Goal: Task Accomplishment & Management: Complete application form

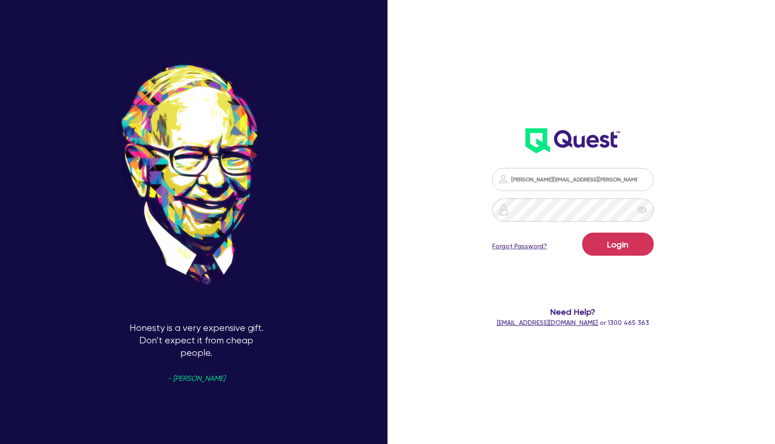
click at [629, 241] on button "Login" at bounding box center [619, 244] width 72 height 23
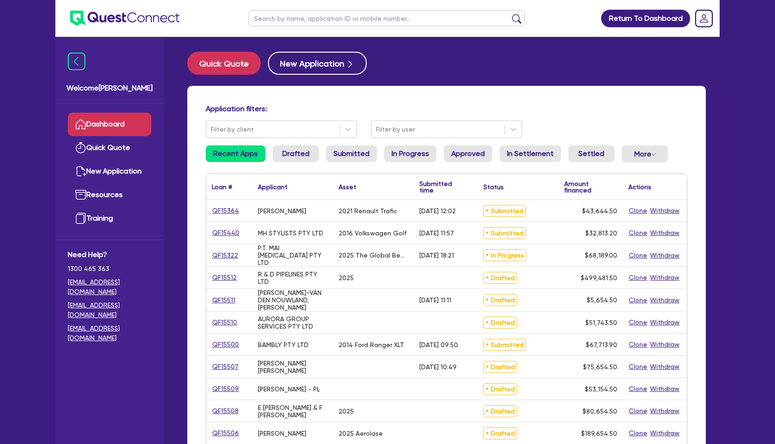
click at [336, 22] on input "text" at bounding box center [386, 18] width 277 height 16
type input "swim"
click at [510, 14] on button "submit" at bounding box center [517, 20] width 15 height 13
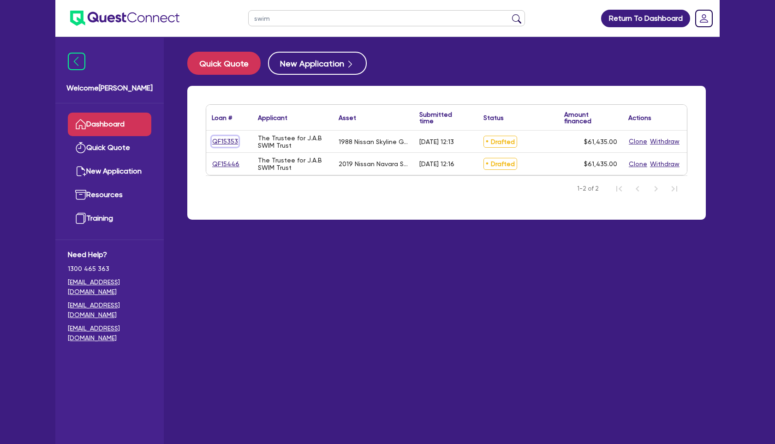
click at [226, 141] on link "QF15353" at bounding box center [225, 141] width 27 height 11
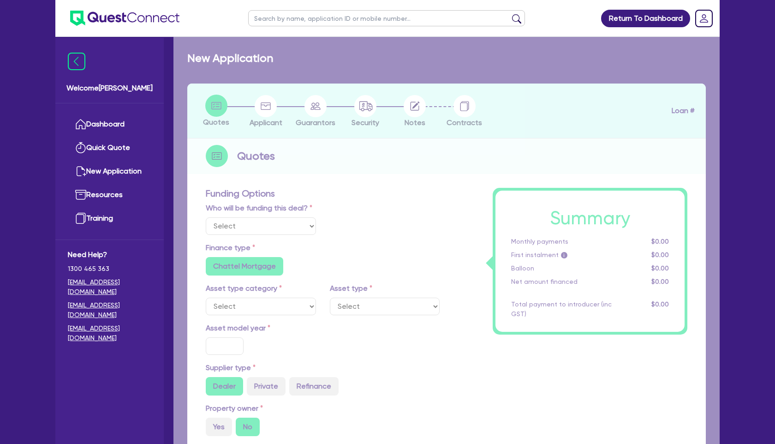
select select "Quest Finance - Own Book"
select select "CARS_AND_LIGHT_TRUCKS"
type input "1988"
radio input "false"
radio input "true"
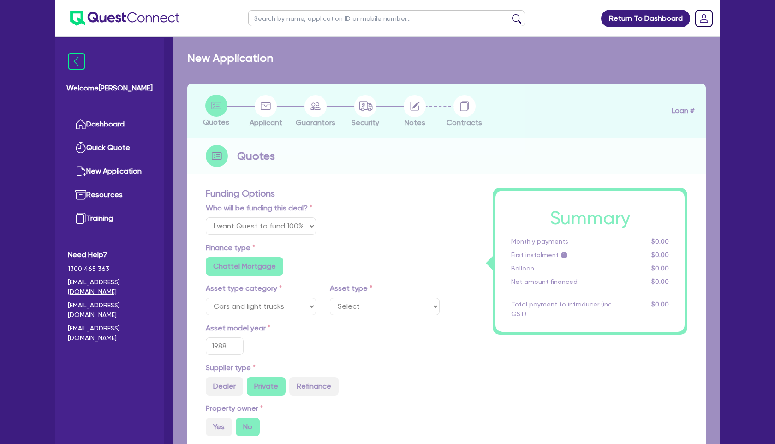
radio input "true"
type input "61,435"
type input "30"
type input "18,430.5"
type input "6"
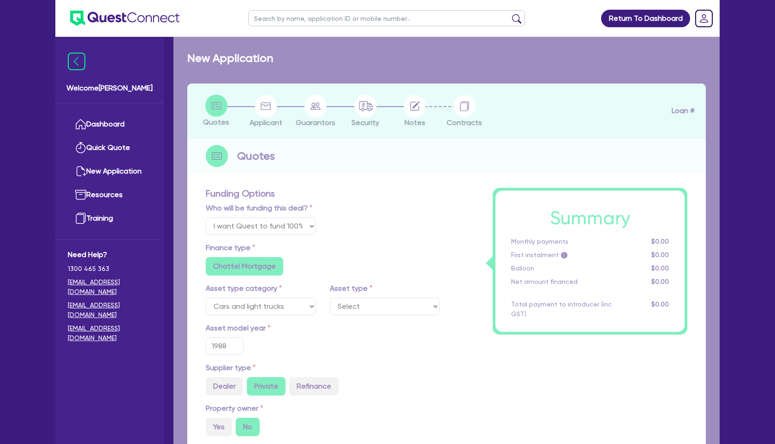
type input "3,686.1"
type input "17.95"
type input "300"
select select "PASSENGER_VEHICLES"
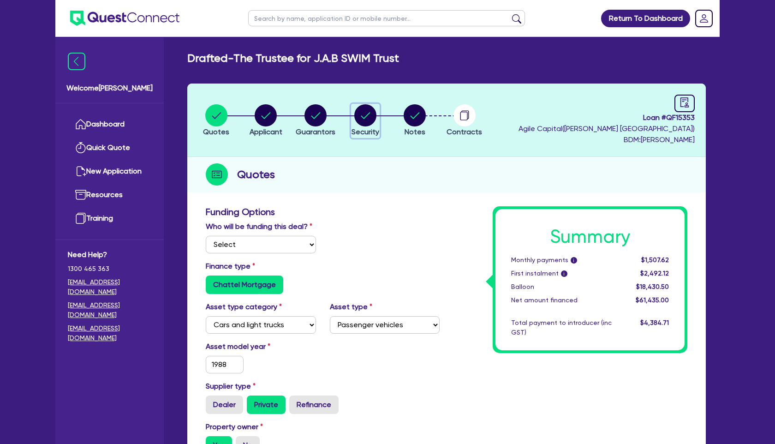
click at [365, 110] on circle "button" at bounding box center [365, 115] width 22 height 22
select select "CARS_AND_LIGHT_TRUCKS"
select select "PASSENGER_VEHICLES"
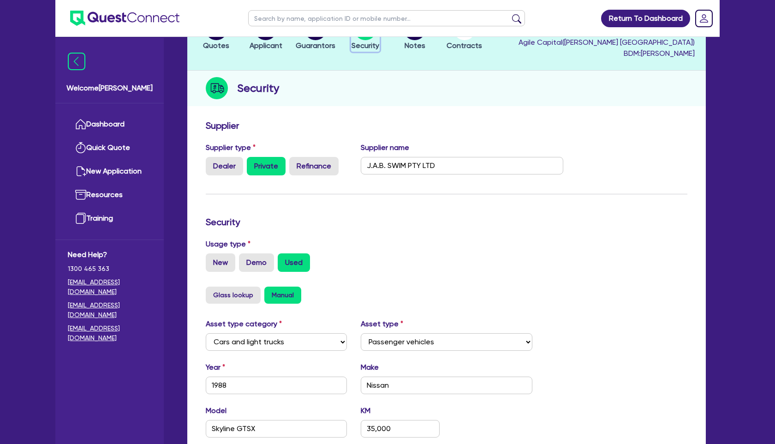
scroll to position [79, 0]
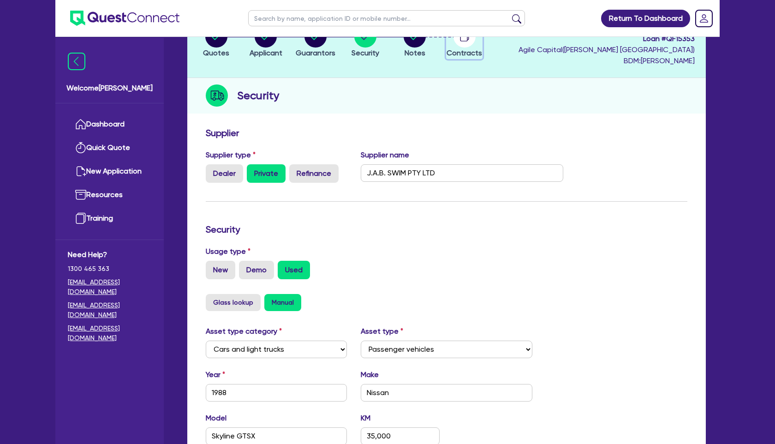
click at [463, 46] on circle "button" at bounding box center [465, 36] width 22 height 22
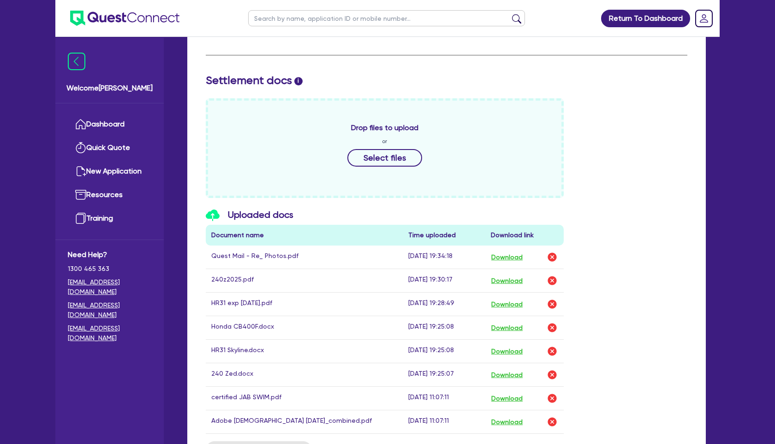
scroll to position [394, 0]
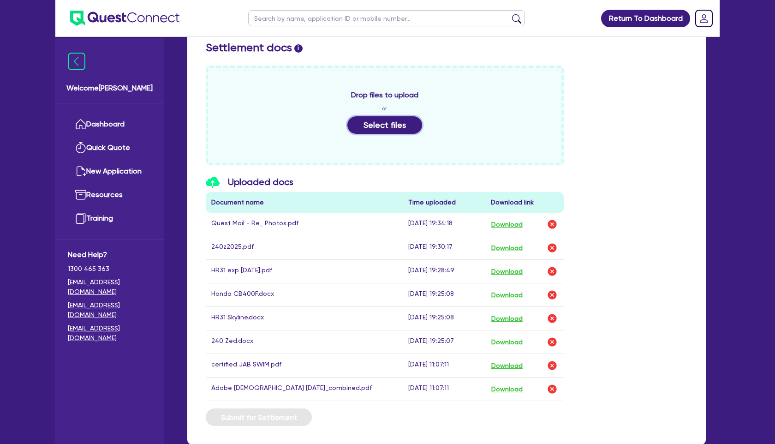
click at [408, 126] on button "Select files" at bounding box center [385, 125] width 75 height 18
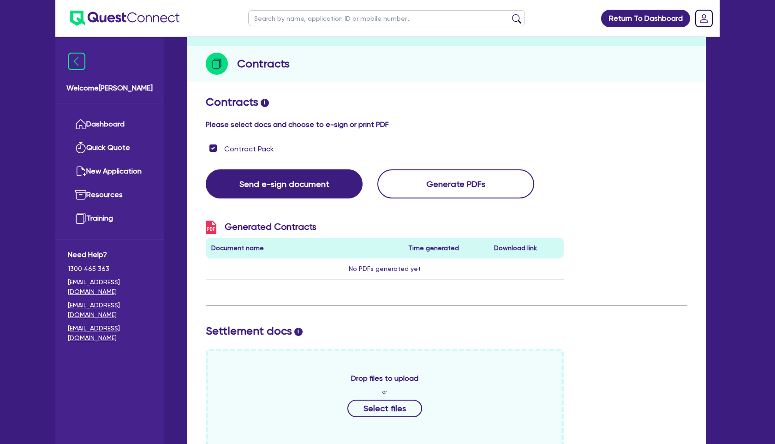
scroll to position [90, 0]
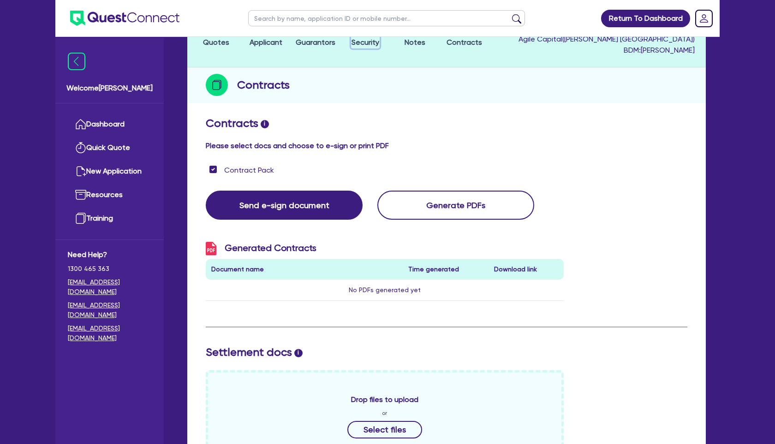
click at [376, 44] on span "Security" at bounding box center [366, 42] width 28 height 9
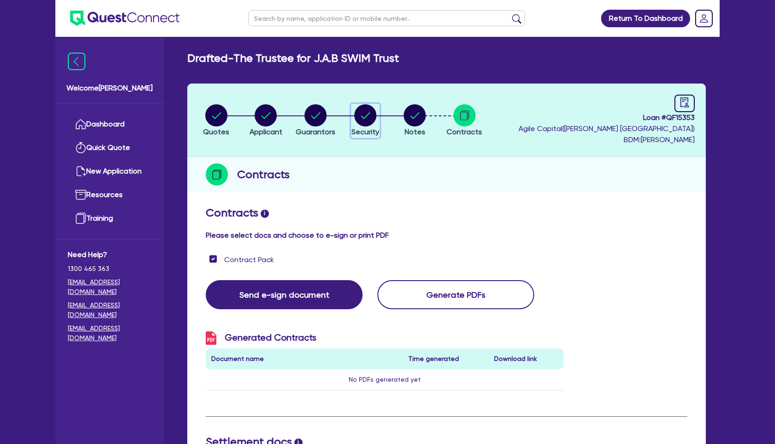
select select "CARS_AND_LIGHT_TRUCKS"
select select "PASSENGER_VEHICLES"
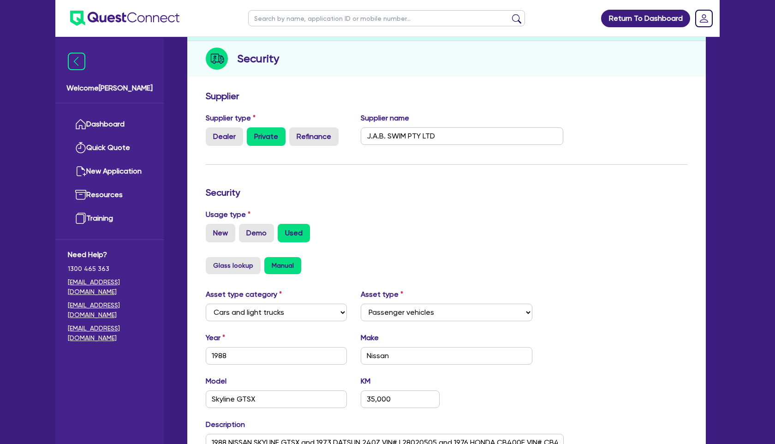
scroll to position [277, 0]
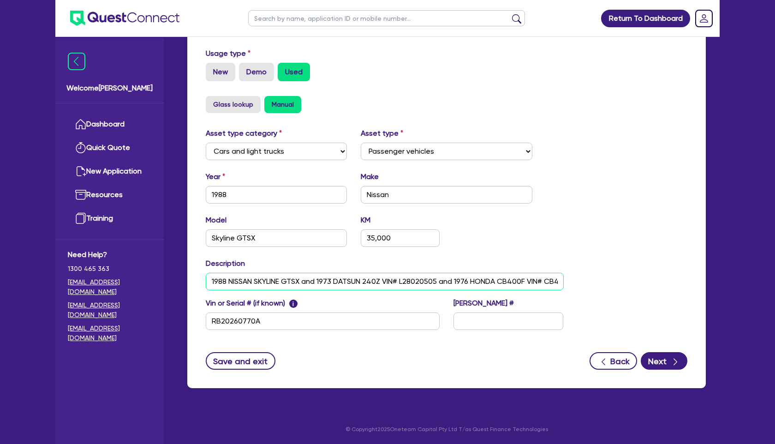
click at [226, 281] on input "1988 NISSAN SKYLINE GTSX and 1973 DATSUN 240Z VIN# L28020505 and 1976 HONDA CB4…" at bounding box center [385, 282] width 358 height 18
type input "1987 NISSAN SKYLINE GTSX and 1973 DATSUN 240Z VIN# L28020505 and 1976 HONDA CB4…"
click at [674, 365] on icon "button" at bounding box center [675, 361] width 9 height 9
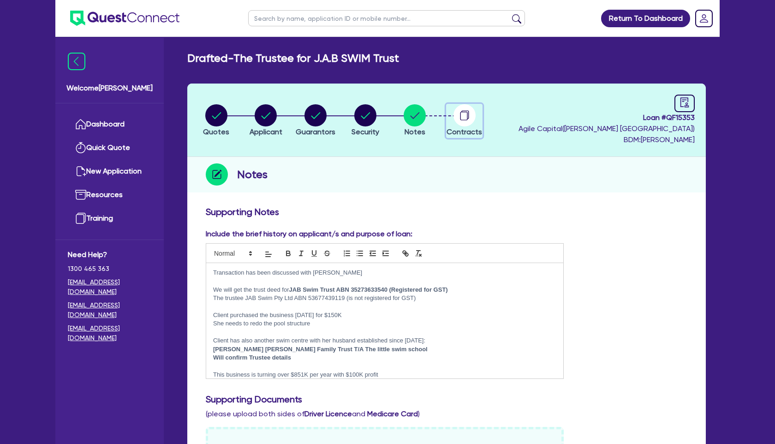
click at [468, 118] on circle "button" at bounding box center [465, 115] width 22 height 22
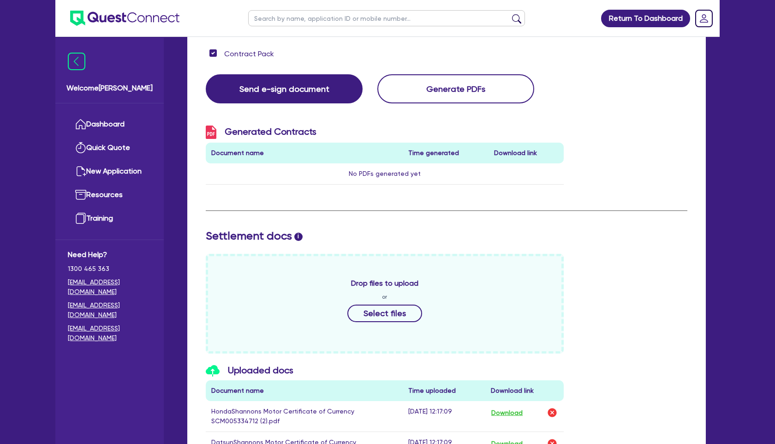
scroll to position [207, 0]
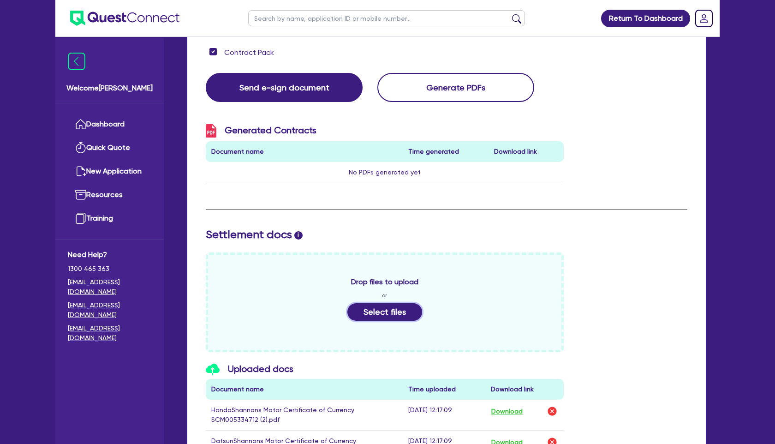
click at [398, 306] on button "Select files" at bounding box center [385, 312] width 75 height 18
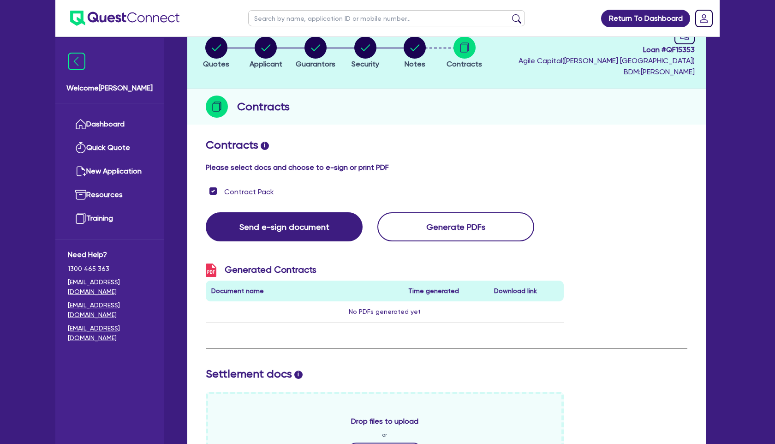
scroll to position [67, 0]
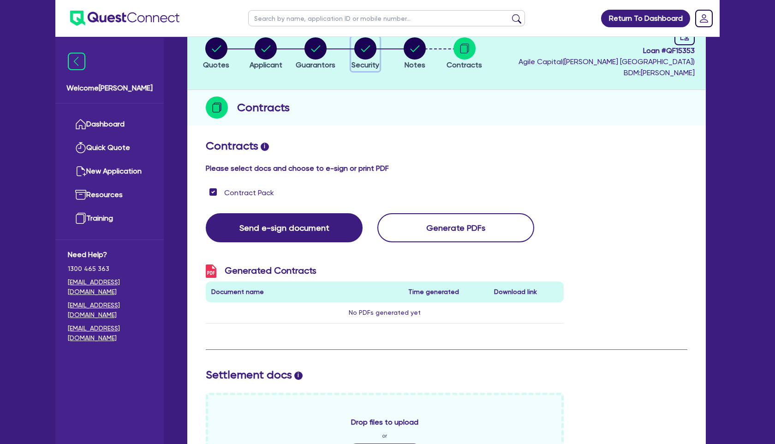
click at [356, 57] on icon "button" at bounding box center [365, 48] width 22 height 22
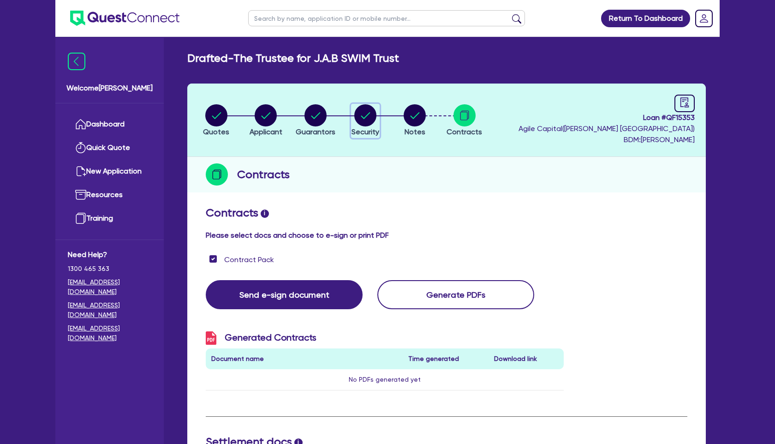
select select "CARS_AND_LIGHT_TRUCKS"
select select "PASSENGER_VEHICLES"
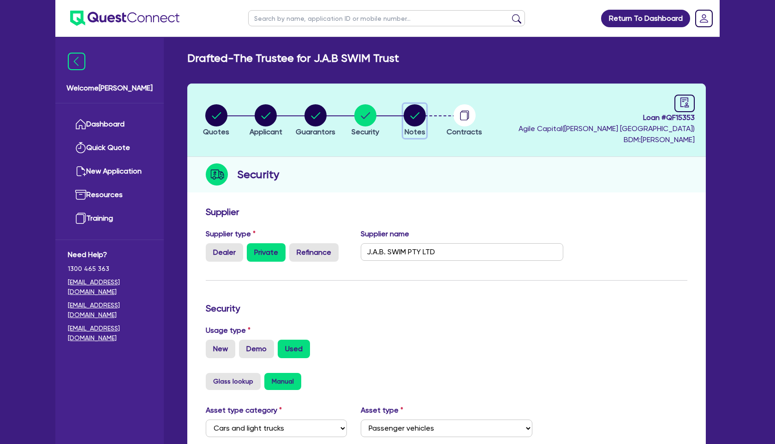
click at [418, 119] on circle "button" at bounding box center [415, 115] width 22 height 22
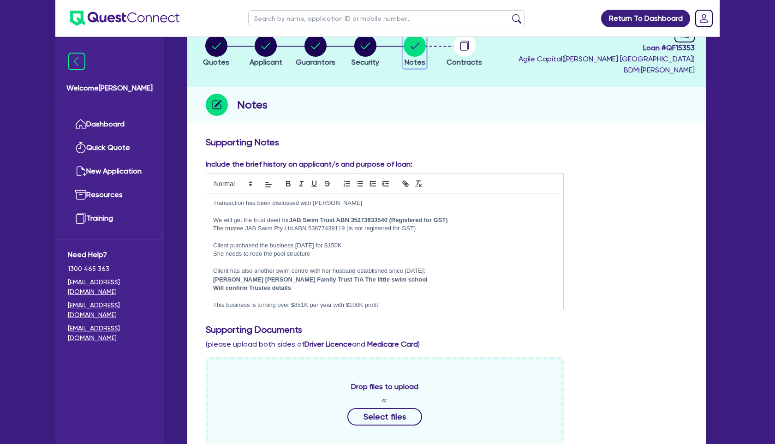
scroll to position [60, 0]
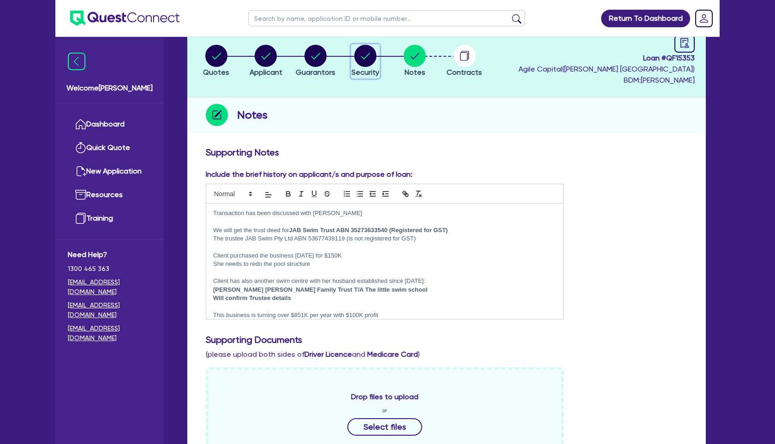
click at [371, 54] on circle "button" at bounding box center [365, 56] width 22 height 22
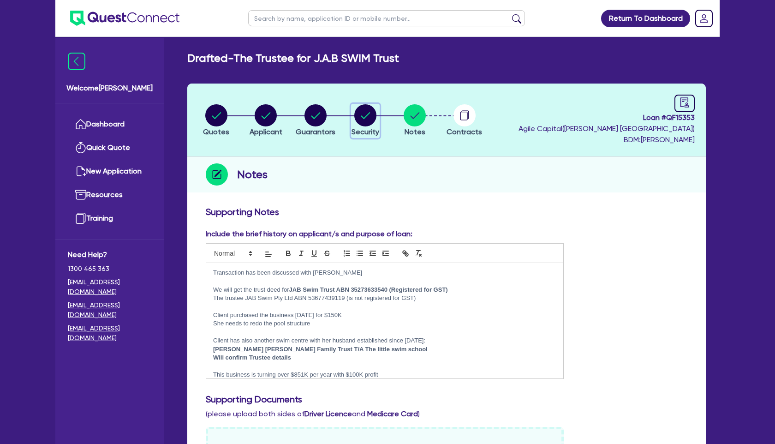
select select "CARS_AND_LIGHT_TRUCKS"
select select "PASSENGER_VEHICLES"
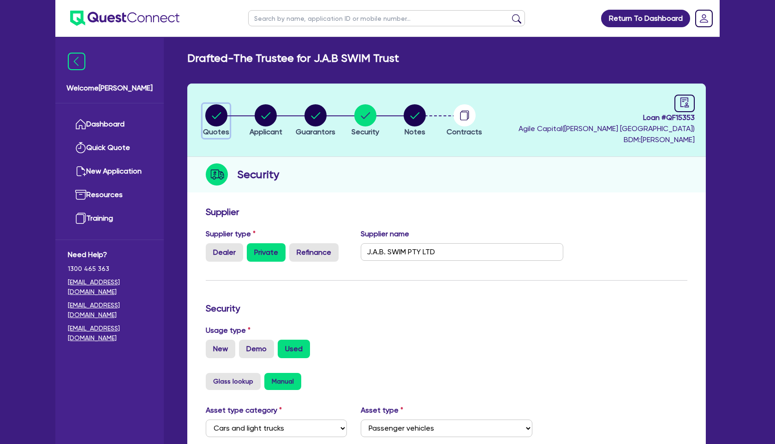
click at [216, 114] on circle "button" at bounding box center [216, 115] width 22 height 22
select select "Quest Finance - Own Book"
select select "CARS_AND_LIGHT_TRUCKS"
select select "PASSENGER_VEHICLES"
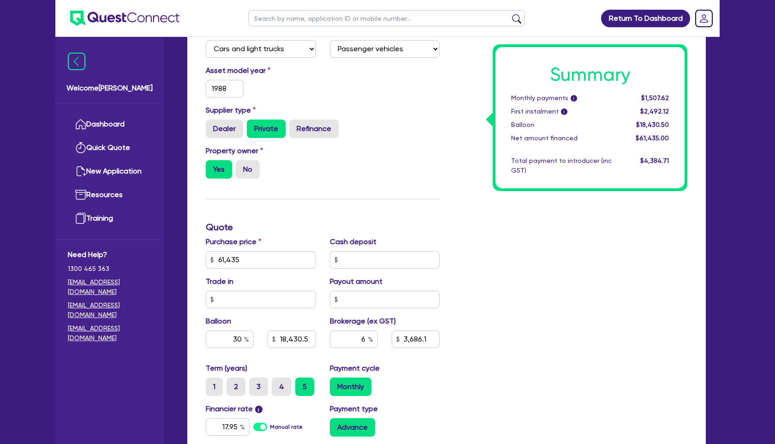
scroll to position [276, 0]
drag, startPoint x: 244, startPoint y: 257, endPoint x: 178, endPoint y: 257, distance: 66.0
click at [178, 257] on div "Drafted - The Trustee for J.A.B SWIM Trust Quotes Applicant Guarantors Security…" at bounding box center [447, 178] width 547 height 807
type input "61,435"
type input "18,430.5"
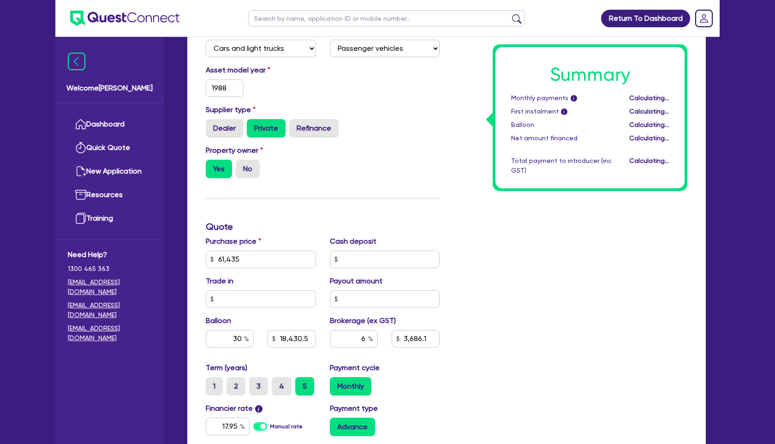
type input "3,686.1"
type input "61,435"
type input "18,430.5"
type input "3,686.1"
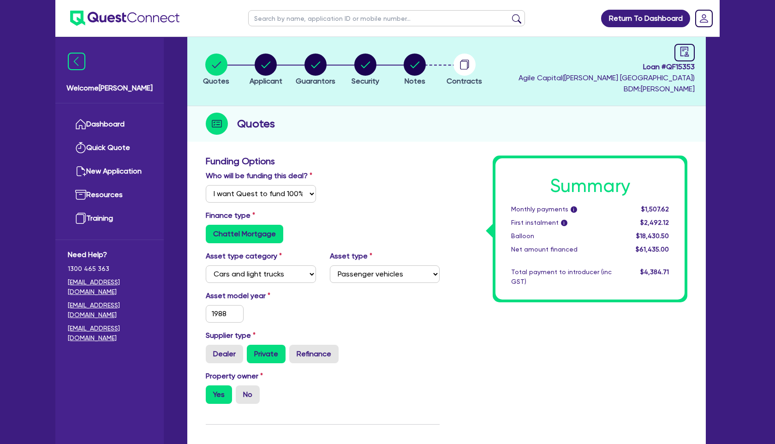
scroll to position [18, 0]
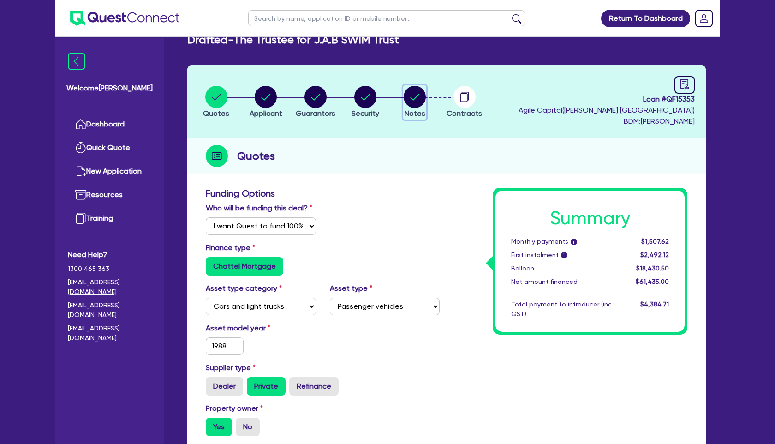
click at [410, 98] on circle "button" at bounding box center [415, 97] width 22 height 22
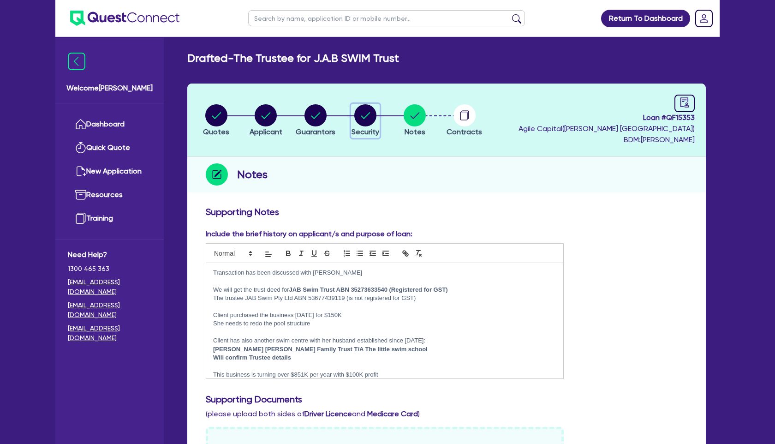
click at [367, 117] on circle "button" at bounding box center [365, 115] width 22 height 22
select select "CARS_AND_LIGHT_TRUCKS"
select select "PASSENGER_VEHICLES"
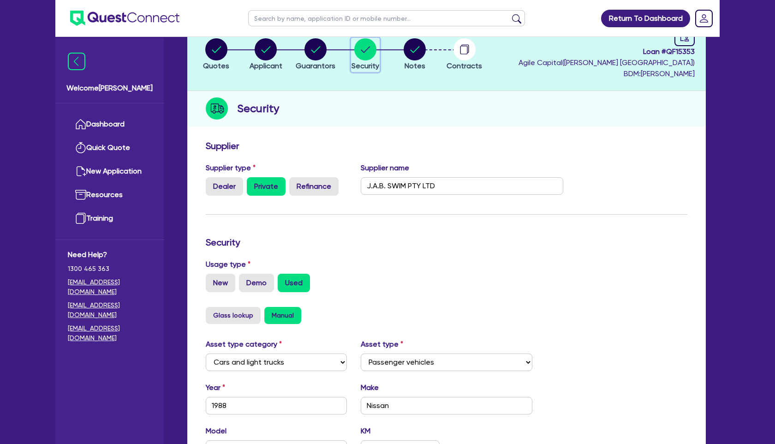
scroll to position [68, 0]
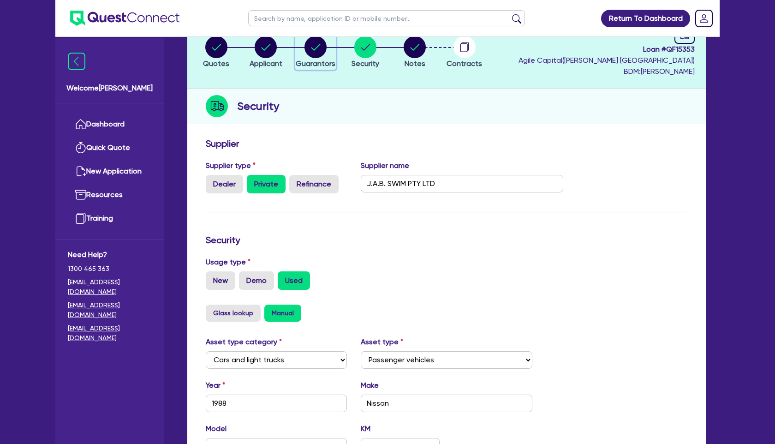
click at [320, 51] on circle "button" at bounding box center [316, 47] width 22 height 22
select select "MRS"
select select "VIC"
select select "MARRIED"
select select "PROPERTY"
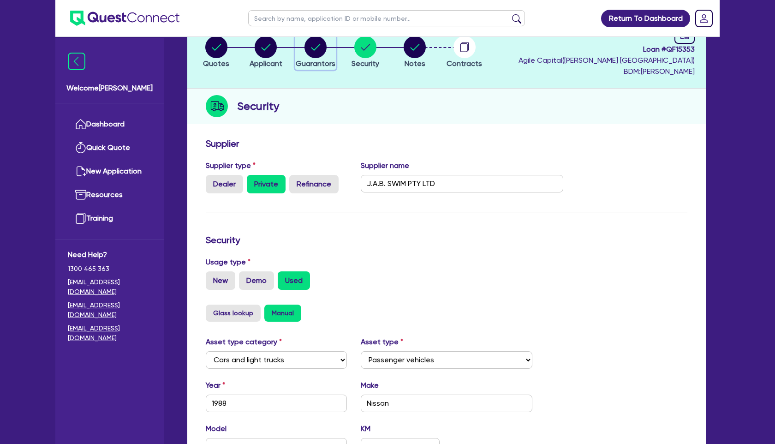
select select "VEHICLE"
select select "CASH"
select select "OTHER"
select select "MORTGAGE"
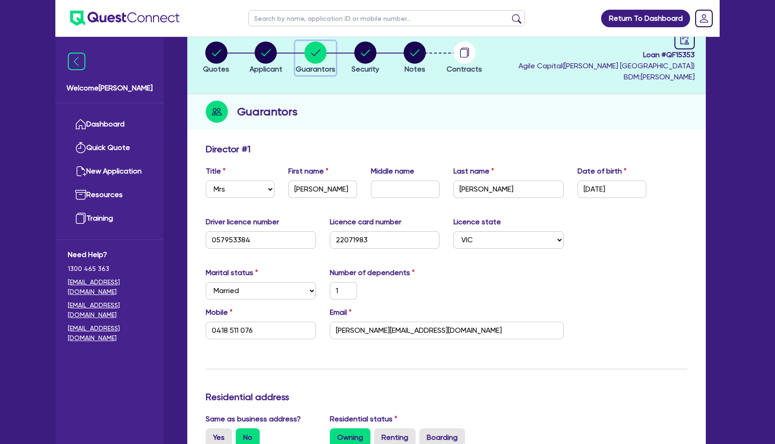
scroll to position [62, 0]
click at [465, 58] on circle "button" at bounding box center [465, 53] width 22 height 22
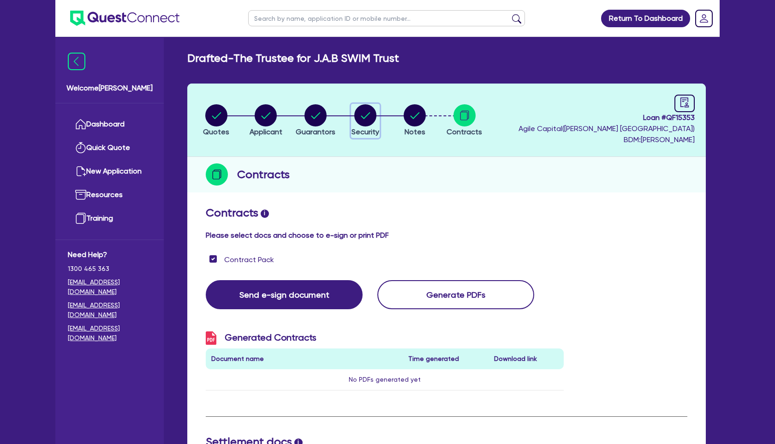
click at [362, 117] on icon "button" at bounding box center [365, 115] width 9 height 6
select select "CARS_AND_LIGHT_TRUCKS"
select select "PASSENGER_VEHICLES"
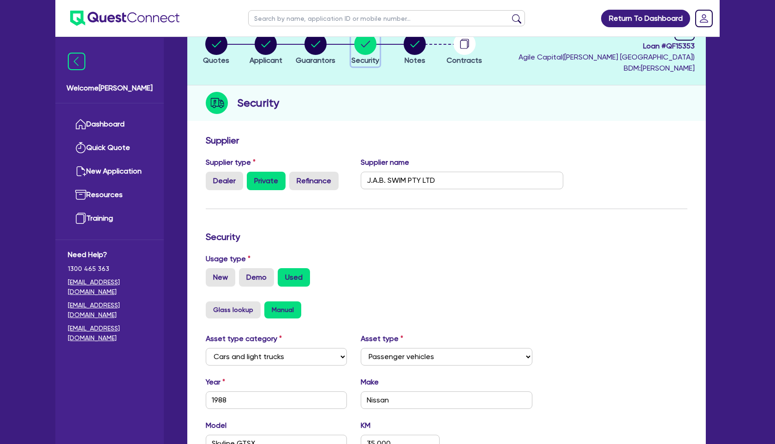
scroll to position [75, 0]
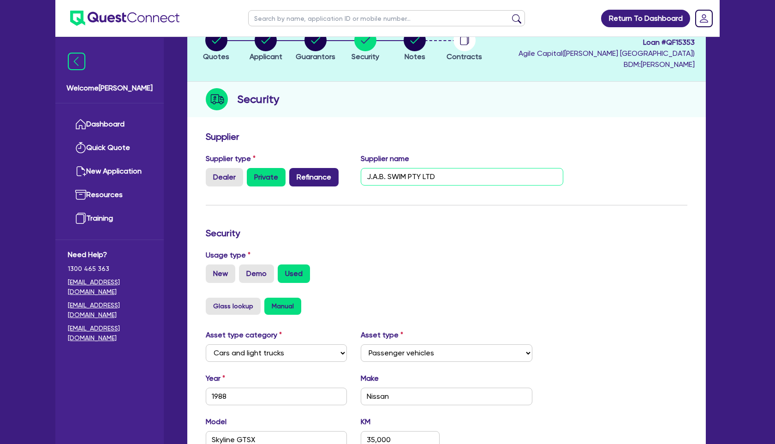
drag, startPoint x: 444, startPoint y: 180, endPoint x: 322, endPoint y: 180, distance: 122.3
click at [322, 180] on div "Supplier type Dealer Private Refinance Supplier name J.A.B. SWIM PTY LTD" at bounding box center [385, 173] width 372 height 41
paste input "ECO"
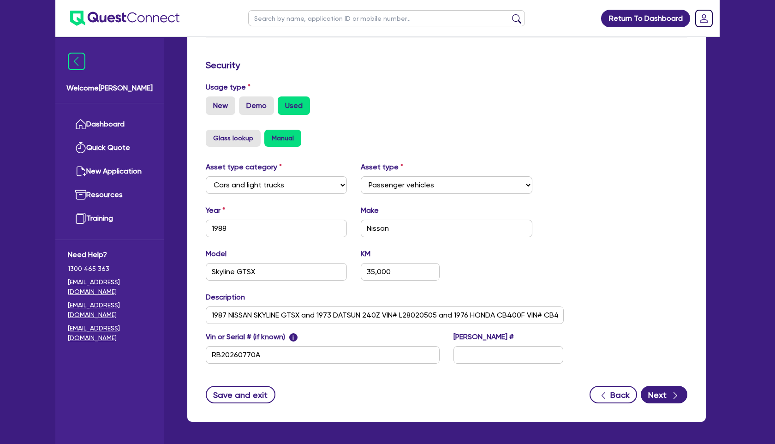
scroll to position [277, 0]
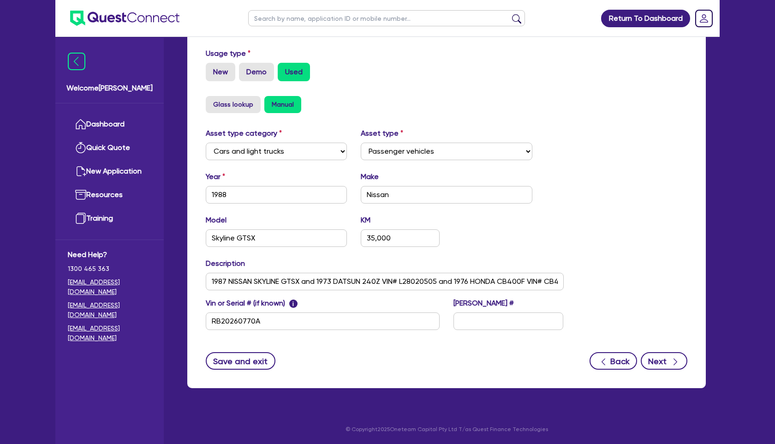
type input "ECO SWIM PTY LTD"
click at [667, 361] on button "Next" at bounding box center [664, 361] width 47 height 18
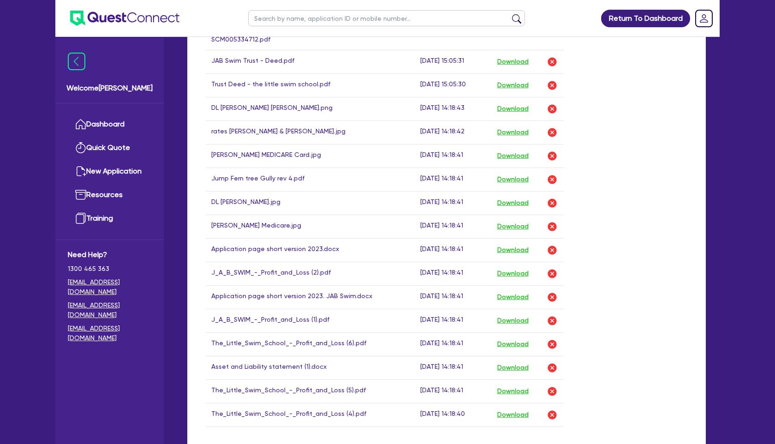
scroll to position [1285, 0]
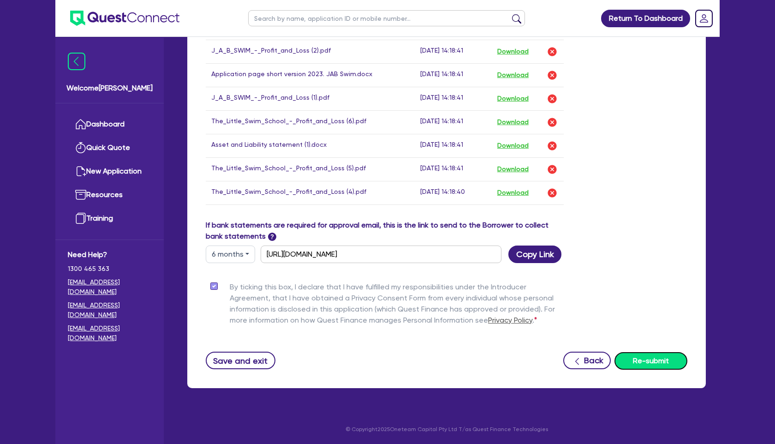
click at [644, 360] on button "Re-submit" at bounding box center [651, 361] width 73 height 18
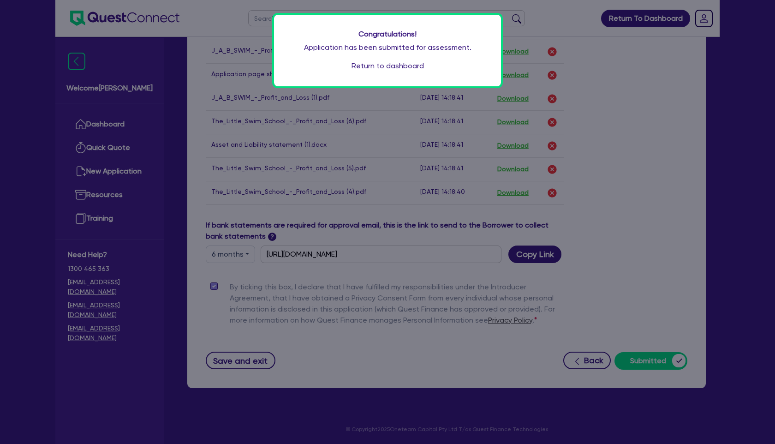
click at [369, 67] on link "Return to dashboard" at bounding box center [388, 65] width 72 height 11
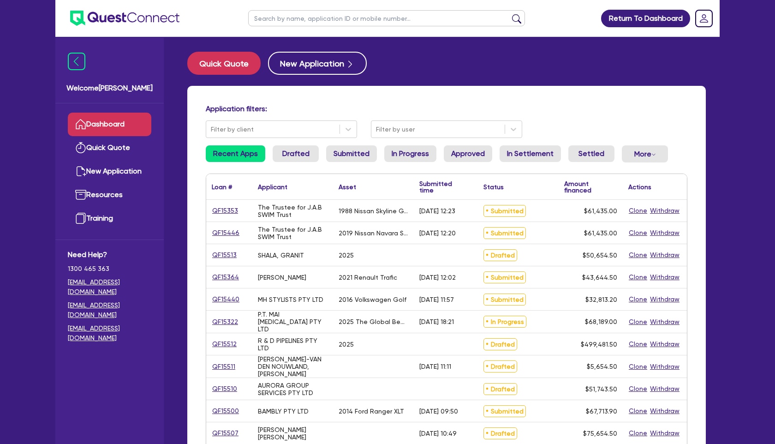
click at [111, 129] on link "Dashboard" at bounding box center [110, 125] width 84 height 24
click at [113, 171] on link "New Application" at bounding box center [110, 172] width 84 height 24
select select "Other"
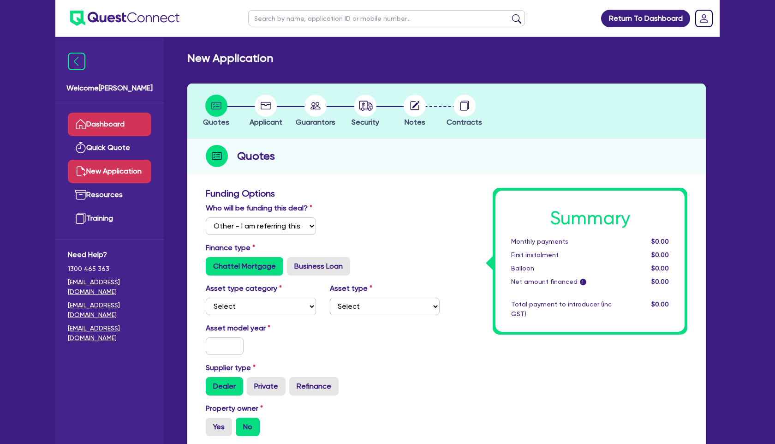
click at [116, 126] on link "Dashboard" at bounding box center [110, 125] width 84 height 24
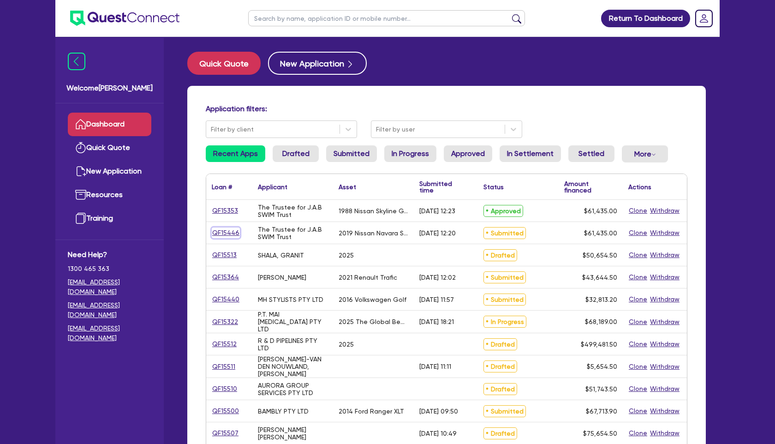
click at [220, 234] on link "QF15446" at bounding box center [226, 233] width 28 height 11
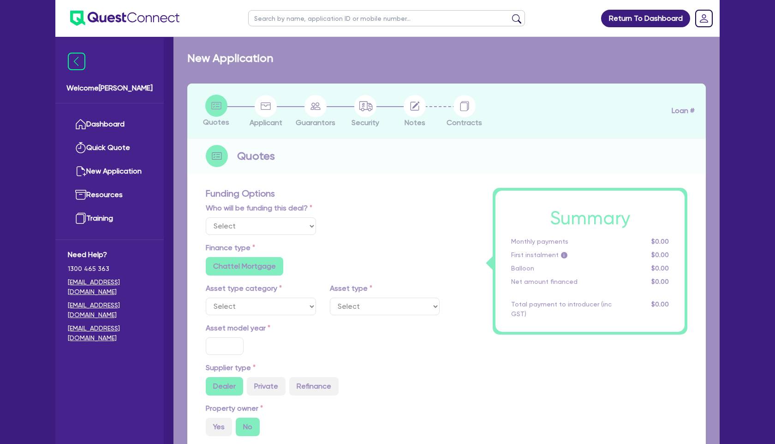
select select "Quest Finance - Own Book"
select select "CARS_AND_LIGHT_TRUCKS"
type input "2019"
radio input "true"
type input "61,435"
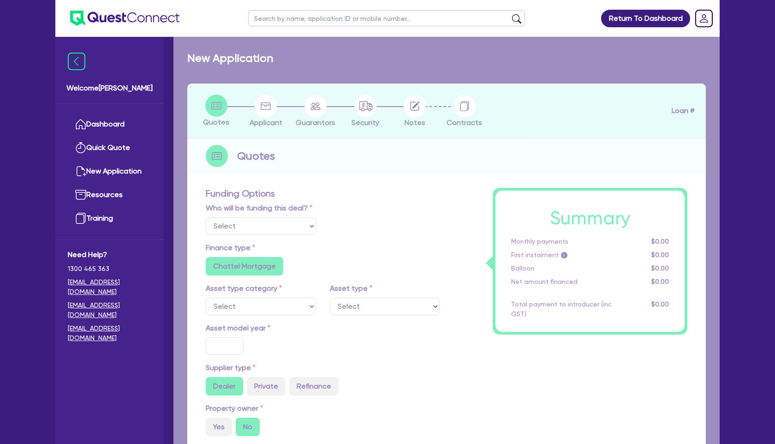
type input "30"
type input "18,430.5"
type input "6"
type input "3,686.1"
type input "17.95"
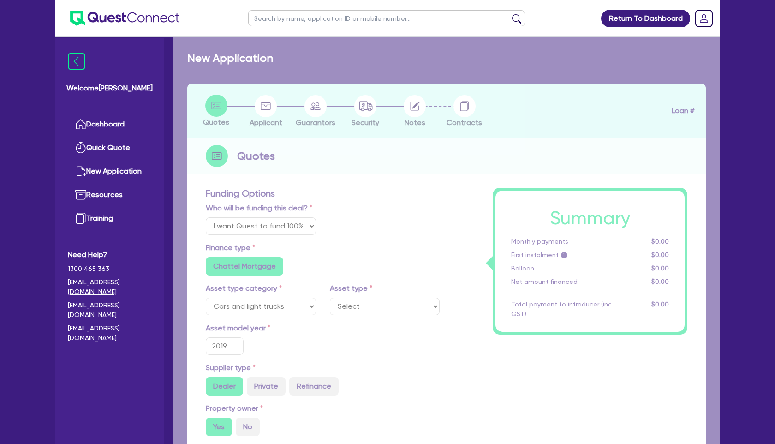
select select "PASSENGER_VEHICLES"
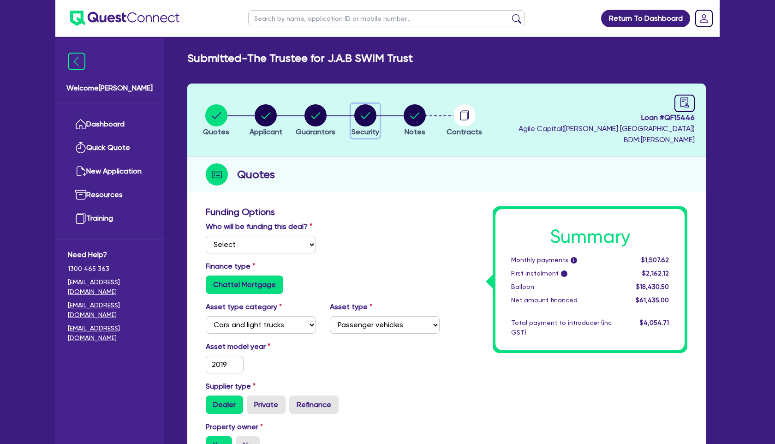
click at [370, 120] on circle "button" at bounding box center [365, 115] width 22 height 22
select select "CARS_AND_LIGHT_TRUCKS"
select select "PASSENGER_VEHICLES"
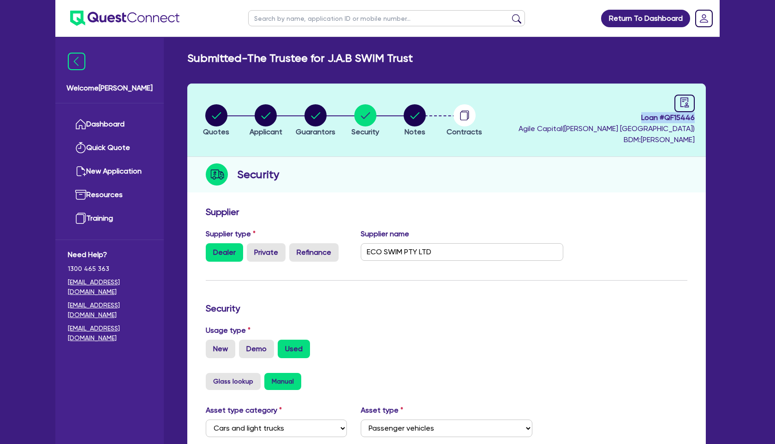
drag, startPoint x: 641, startPoint y: 117, endPoint x: 696, endPoint y: 116, distance: 54.9
click at [696, 116] on header "Quotes Applicant [GEOGRAPHIC_DATA] Security Notes Contracts Loan # QF15446 Agil…" at bounding box center [446, 120] width 519 height 73
copy span "Loan # QF15446"
